Goal: Transaction & Acquisition: Subscribe to service/newsletter

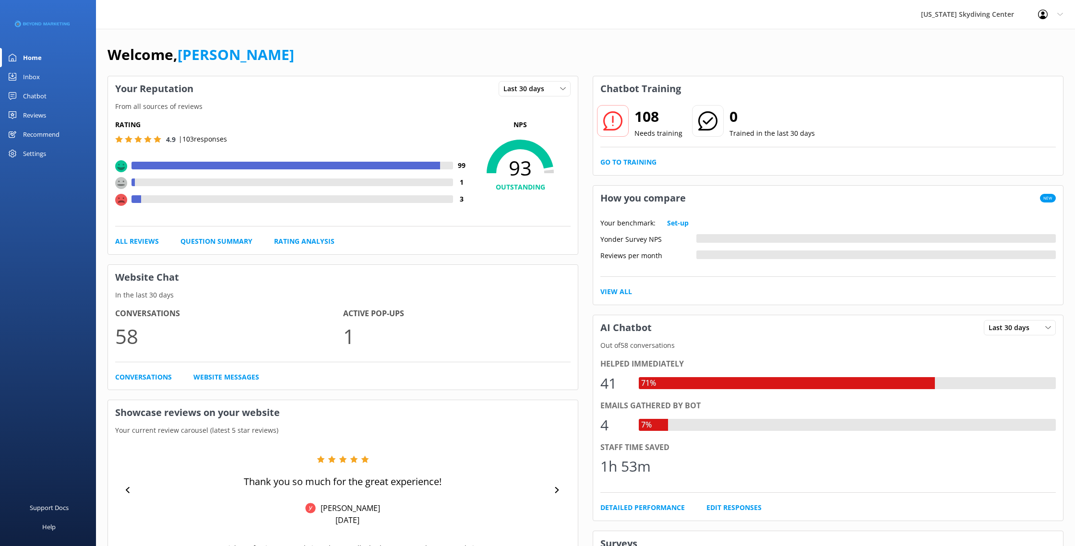
click at [26, 120] on div "Reviews" at bounding box center [34, 115] width 23 height 19
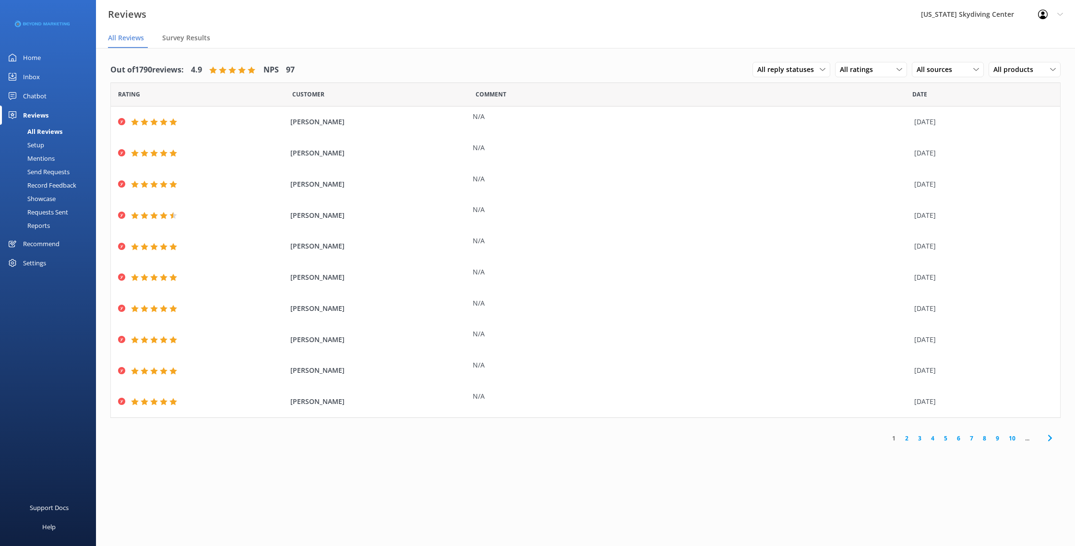
click at [58, 173] on div "Send Requests" at bounding box center [38, 171] width 64 height 13
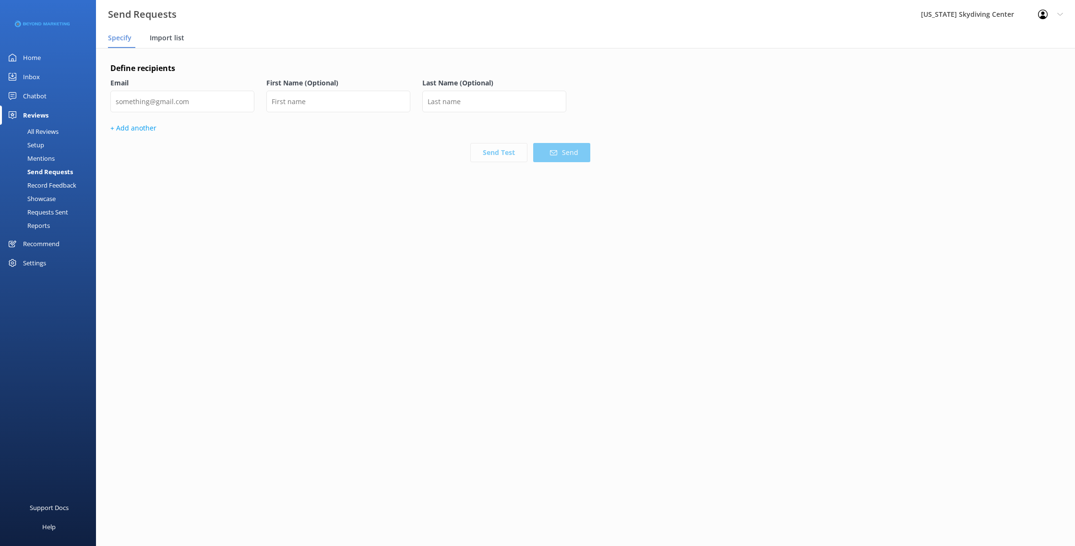
click at [157, 48] on div "Import list" at bounding box center [169, 38] width 38 height 19
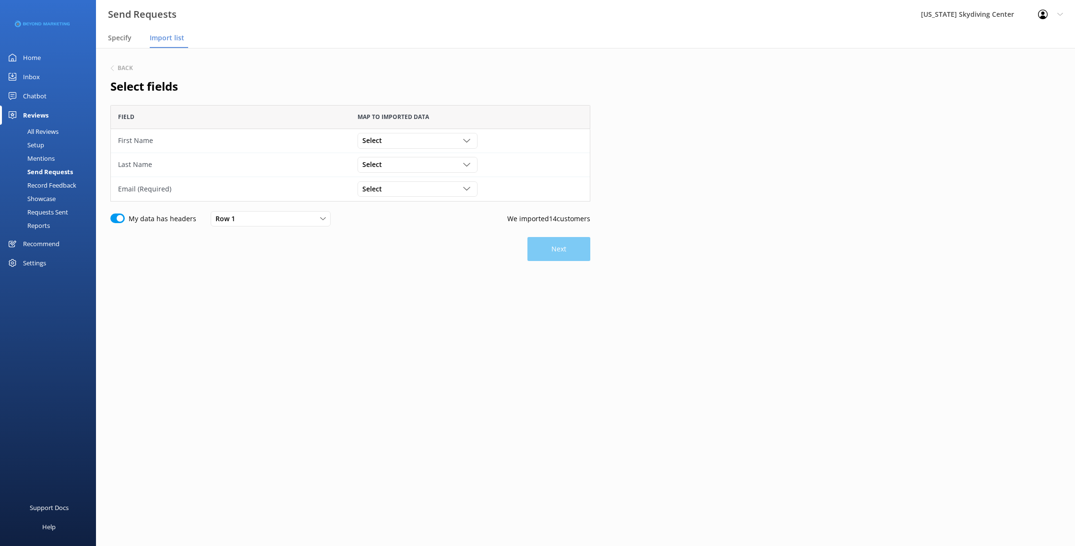
scroll to position [97, 480]
click at [410, 136] on div "Select" at bounding box center [417, 140] width 115 height 11
click at [398, 184] on link "First Name" at bounding box center [417, 179] width 119 height 19
click at [398, 161] on div "Select" at bounding box center [417, 164] width 115 height 11
click at [399, 219] on link "Last Name" at bounding box center [417, 223] width 119 height 19
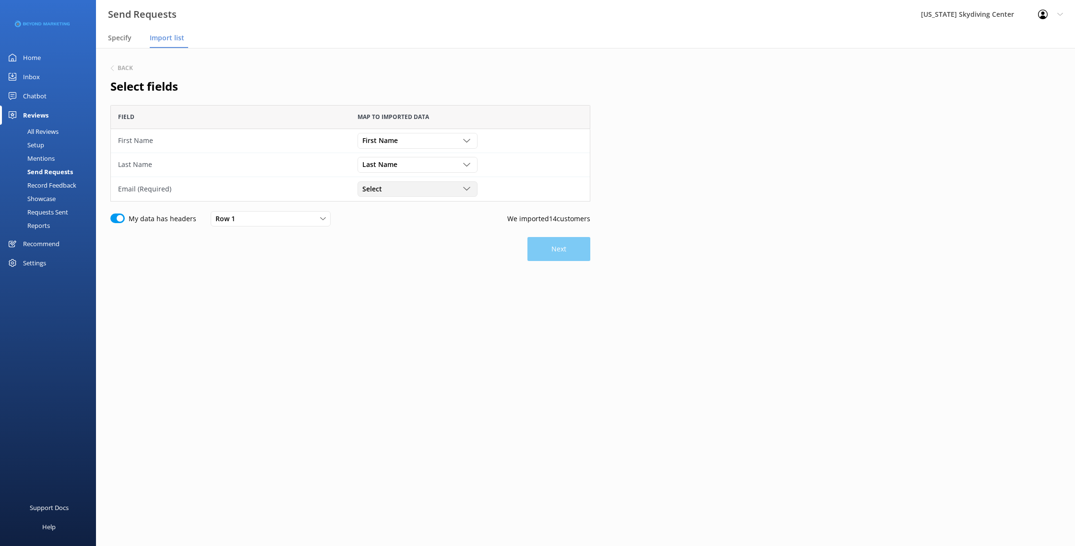
click at [398, 190] on div "Select" at bounding box center [417, 189] width 115 height 11
click at [398, 269] on link "Email" at bounding box center [417, 266] width 119 height 19
click at [568, 247] on button "Next" at bounding box center [559, 249] width 63 height 24
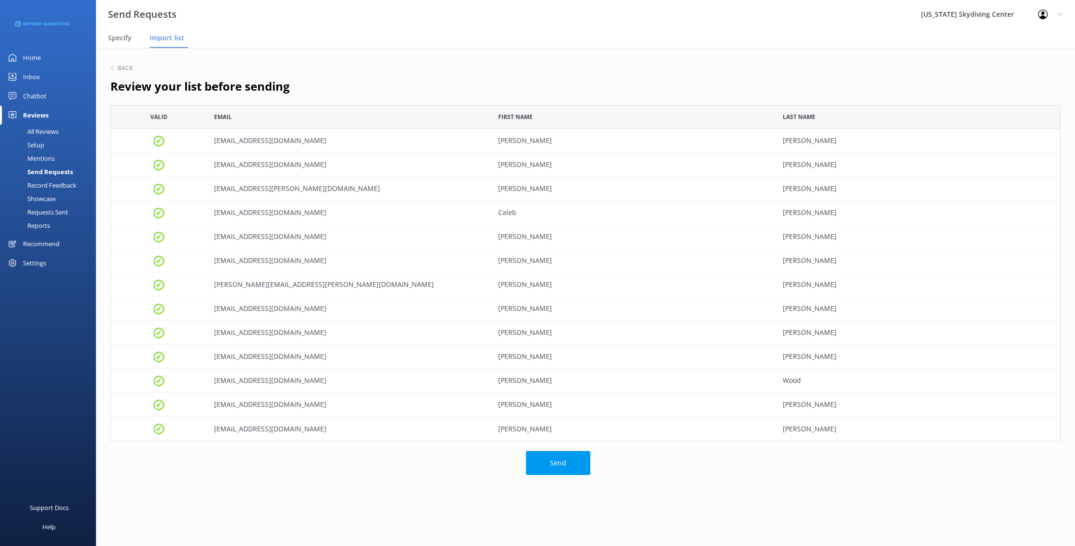
scroll to position [337, 951]
click at [567, 462] on button "Send" at bounding box center [558, 463] width 64 height 24
